Goal: Obtain resource: Obtain resource

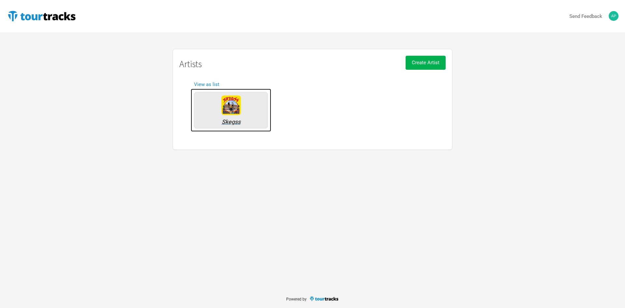
click at [220, 110] on div "Skegss" at bounding box center [231, 110] width 74 height 36
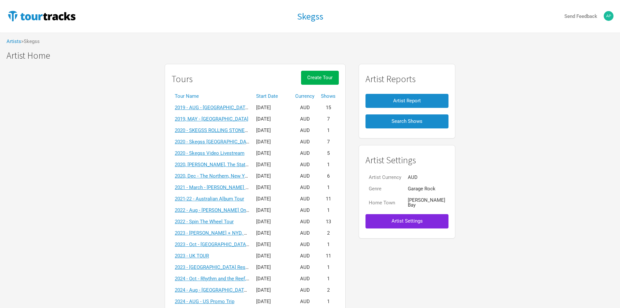
click at [288, 100] on th "Start Date" at bounding box center [272, 96] width 39 height 11
click at [208, 165] on link "2025 - Oct - [GEOGRAPHIC_DATA] + [GEOGRAPHIC_DATA] Tour + Headline V1" at bounding box center [259, 164] width 168 height 6
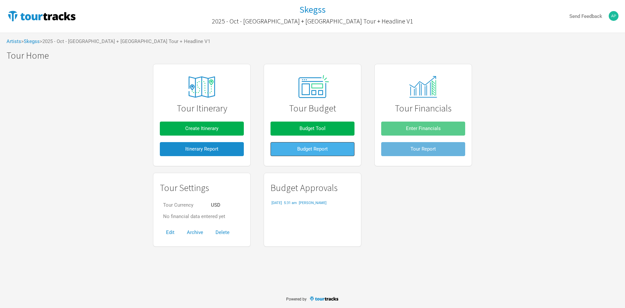
click at [282, 153] on button "Budget Report" at bounding box center [313, 149] width 84 height 14
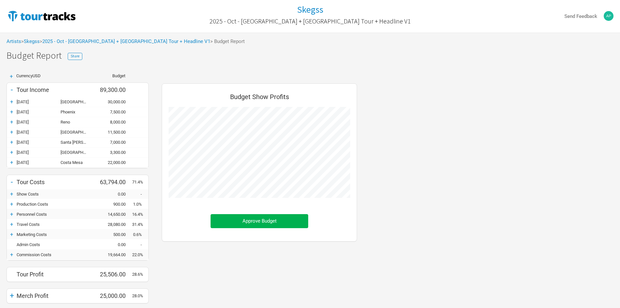
scroll to position [251, 208]
